Goal: Book appointment/travel/reservation

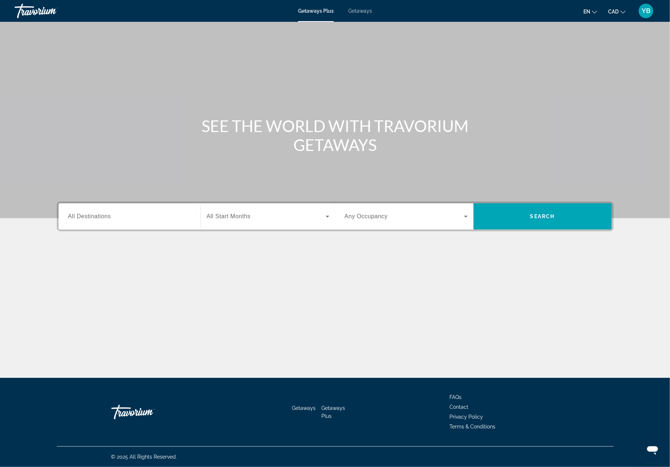
click at [363, 13] on span "Getaways" at bounding box center [360, 11] width 24 height 6
click at [94, 215] on span "All Destinations" at bounding box center [89, 216] width 43 height 6
click at [94, 215] on input "Destination All Destinations" at bounding box center [129, 217] width 123 height 9
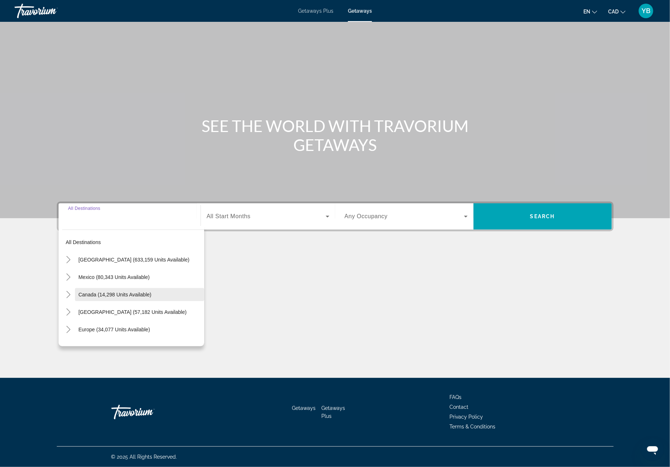
click at [98, 295] on span "Canada (14,298 units available)" at bounding box center [115, 295] width 73 height 6
type input "**********"
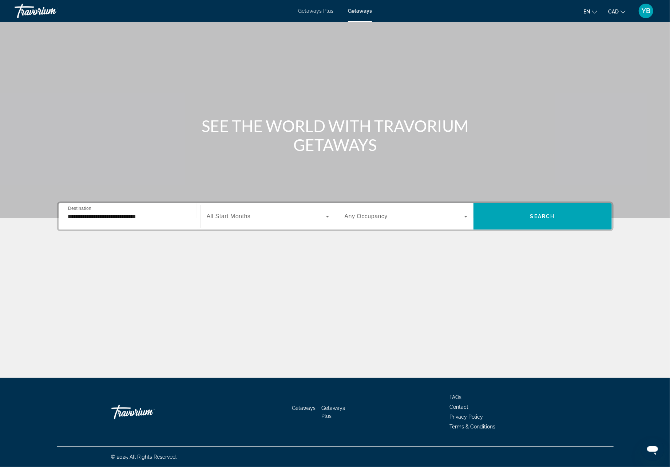
click at [221, 214] on span "All Start Months" at bounding box center [229, 216] width 44 height 6
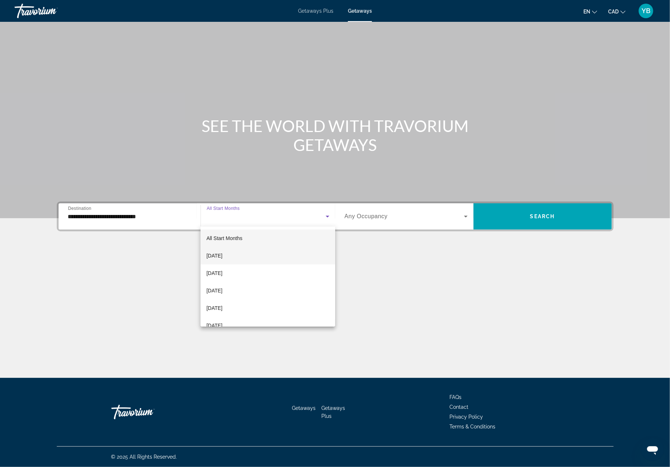
click at [216, 257] on span "[DATE]" at bounding box center [214, 255] width 16 height 9
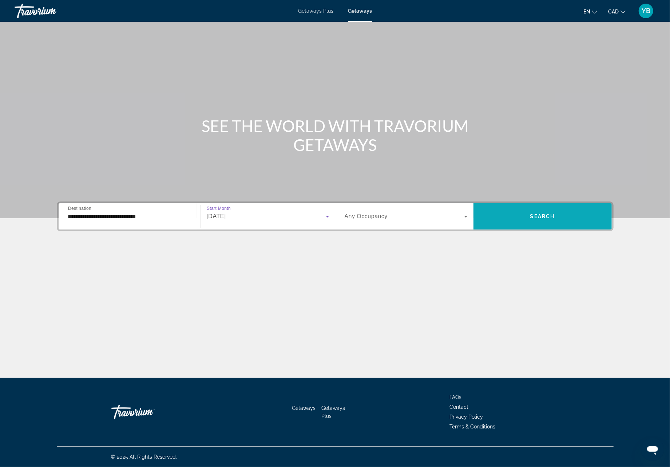
click at [518, 218] on span "Search widget" at bounding box center [542, 216] width 138 height 17
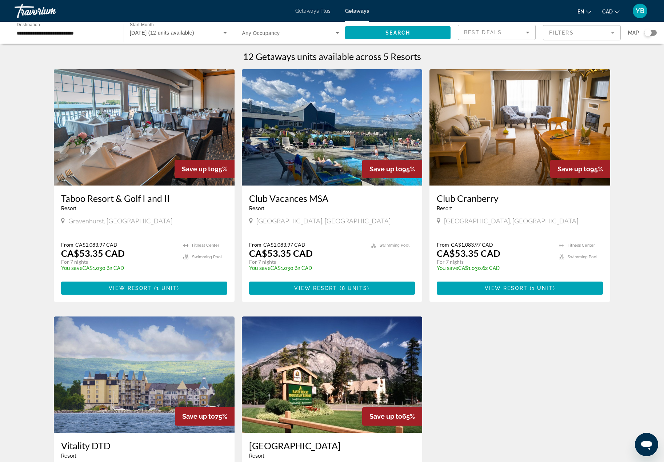
drag, startPoint x: 651, startPoint y: 31, endPoint x: 647, endPoint y: 38, distance: 8.1
click at [651, 31] on div "Search widget" at bounding box center [648, 32] width 7 height 7
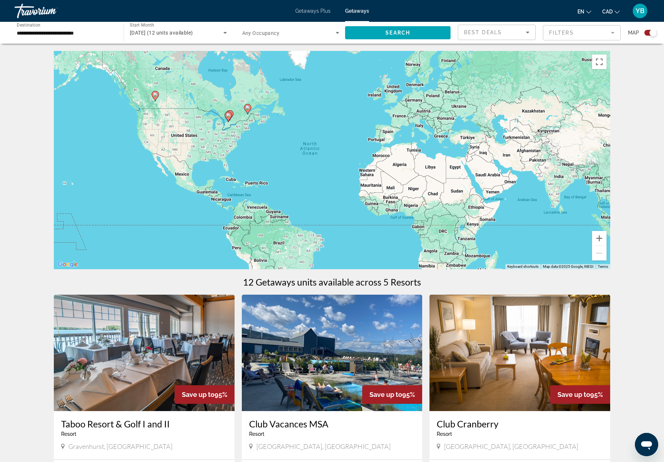
click at [240, 119] on div "To activate drag with keyboard, press Alt + Enter. Once in keyboard drag state,…" at bounding box center [332, 160] width 557 height 218
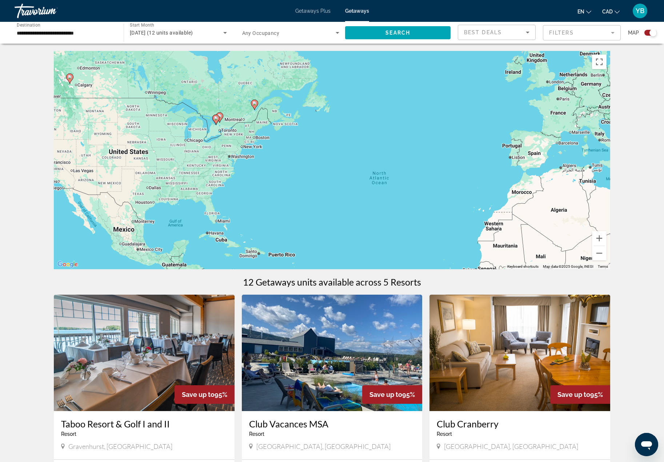
click at [237, 119] on div "To activate drag with keyboard, press Alt + Enter. Once in keyboard drag state,…" at bounding box center [332, 160] width 557 height 218
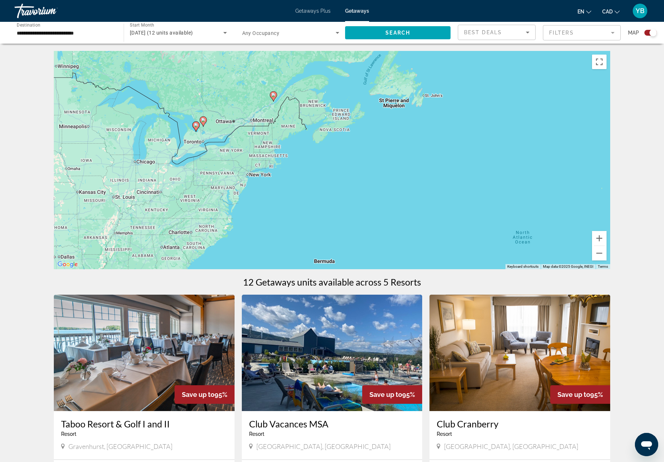
click at [218, 133] on div "To activate drag with keyboard, press Alt + Enter. Once in keyboard drag state,…" at bounding box center [332, 160] width 557 height 218
click at [218, 132] on div "To activate drag with keyboard, press Alt + Enter. Once in keyboard drag state,…" at bounding box center [332, 160] width 557 height 218
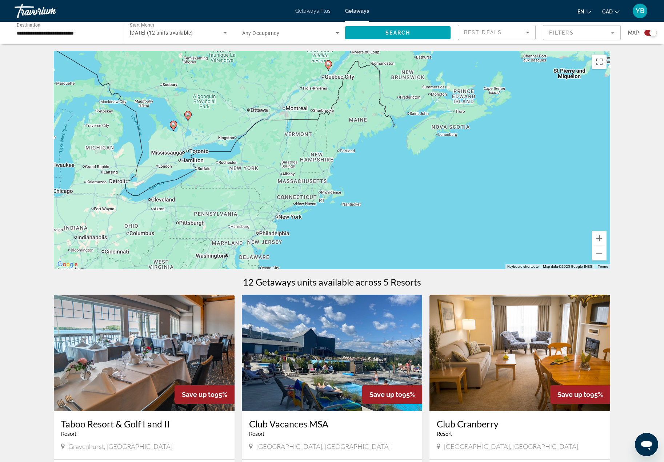
click at [213, 132] on div "To activate drag with keyboard, press Alt + Enter. Once in keyboard drag state,…" at bounding box center [332, 160] width 557 height 218
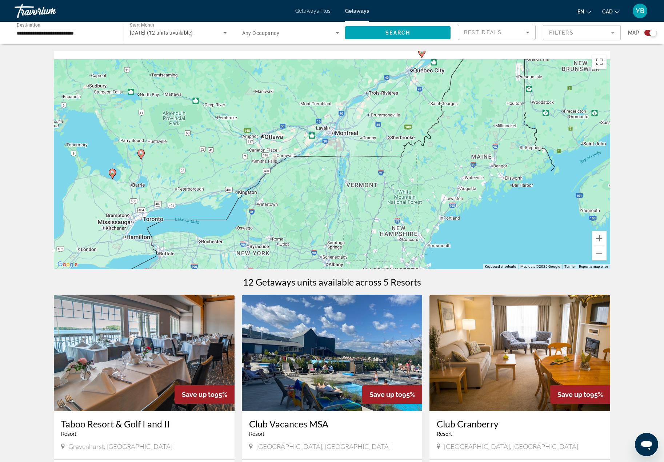
drag, startPoint x: 213, startPoint y: 104, endPoint x: 189, endPoint y: 176, distance: 75.0
click at [189, 176] on div "To activate drag with keyboard, press Alt + Enter. Once in keyboard drag state,…" at bounding box center [332, 160] width 557 height 218
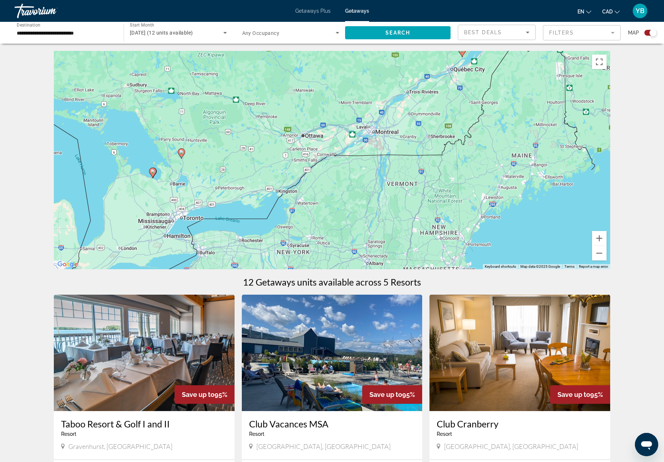
drag, startPoint x: 189, startPoint y: 178, endPoint x: 240, endPoint y: 144, distance: 60.9
click at [239, 145] on div "To activate drag with keyboard, press Alt + Enter. Once in keyboard drag state,…" at bounding box center [332, 160] width 557 height 218
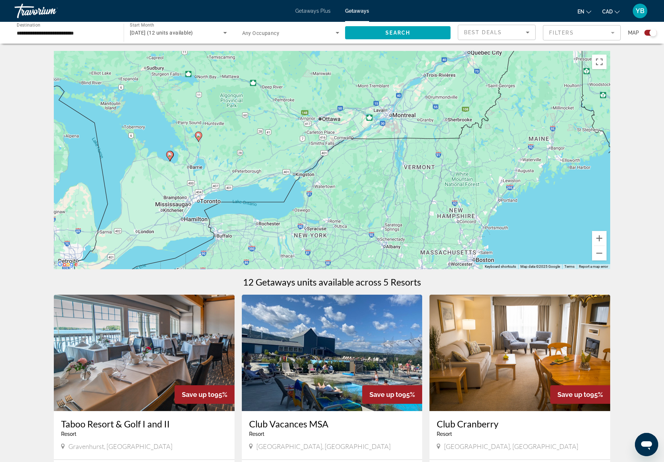
click at [195, 149] on div "To activate drag with keyboard, press Alt + Enter. Once in keyboard drag state,…" at bounding box center [332, 160] width 557 height 218
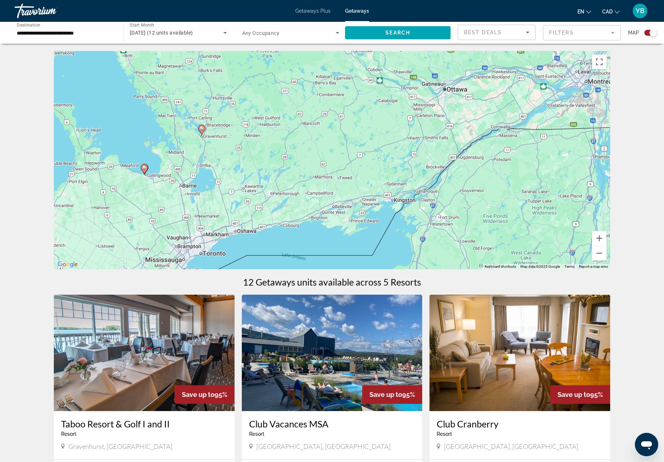
click at [195, 147] on div "To activate drag with keyboard, press Alt + Enter. Once in keyboard drag state,…" at bounding box center [332, 160] width 557 height 218
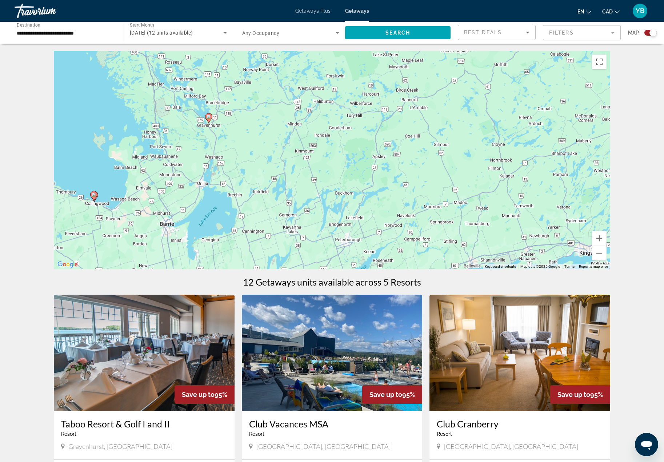
click at [209, 118] on image "Main content" at bounding box center [209, 117] width 4 height 4
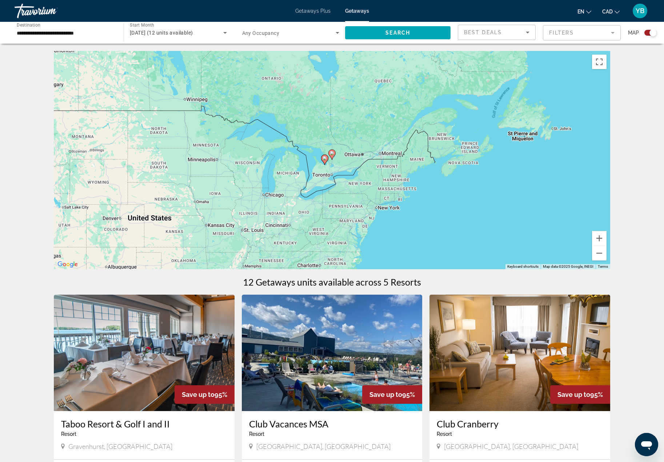
click at [333, 151] on icon "Main content" at bounding box center [332, 154] width 7 height 9
type input "**********"
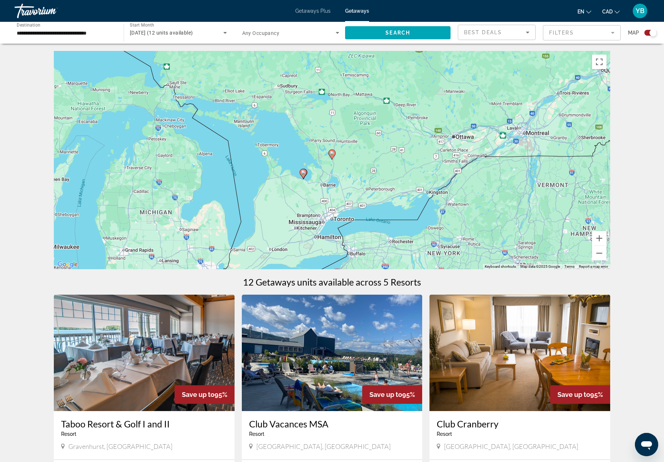
click at [333, 154] on image "Main content" at bounding box center [332, 153] width 4 height 4
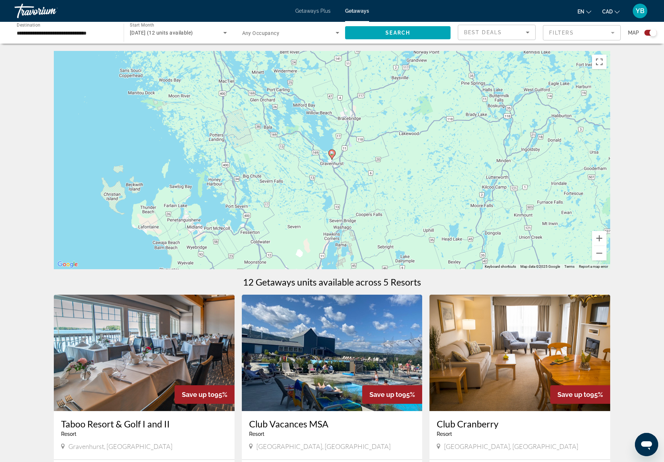
click at [333, 154] on image "Main content" at bounding box center [332, 153] width 4 height 4
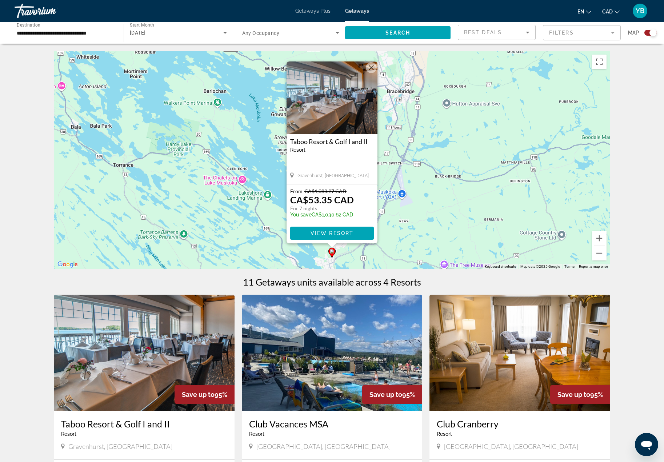
click at [339, 102] on img "Main content" at bounding box center [332, 97] width 91 height 73
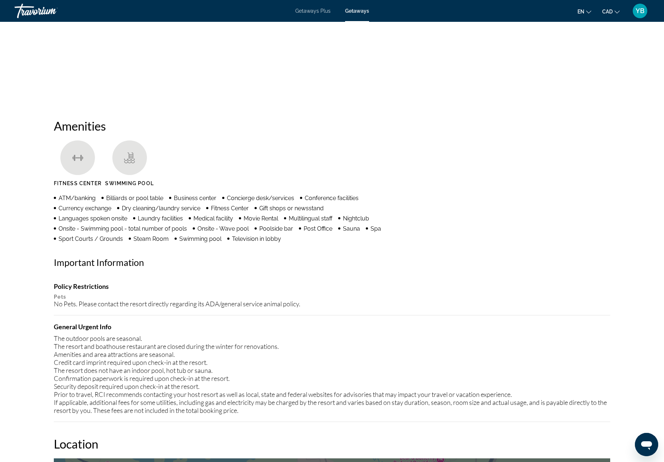
scroll to position [436, 0]
